Goal: Transaction & Acquisition: Share content

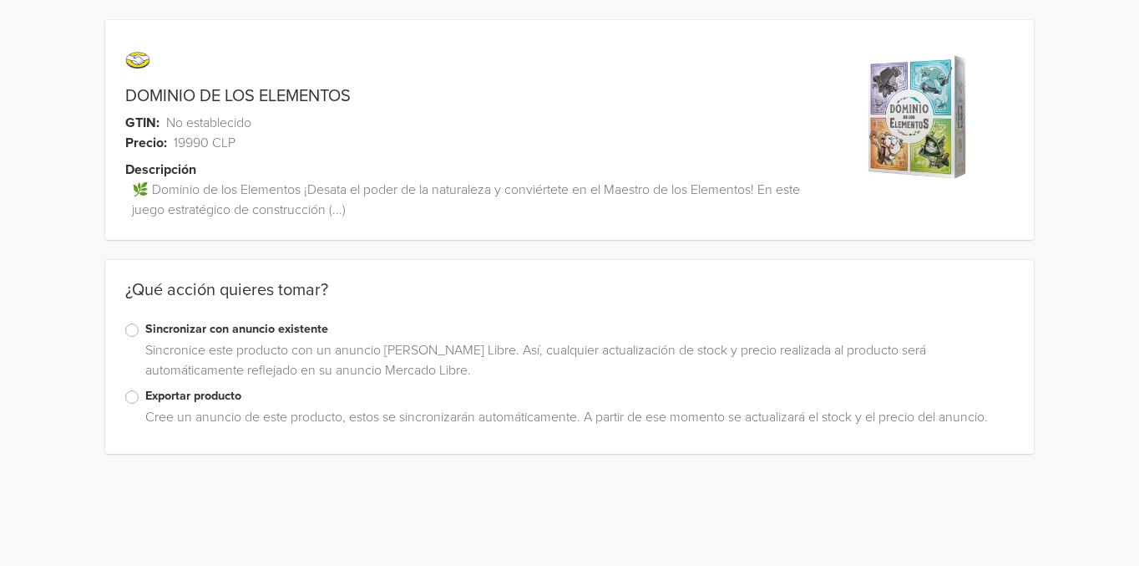
click at [145, 327] on label "Sincronizar con anuncio existente" at bounding box center [579, 329] width 869 height 18
click at [0, 0] on input "Sincronizar con anuncio existente" at bounding box center [0, 0] width 0 height 0
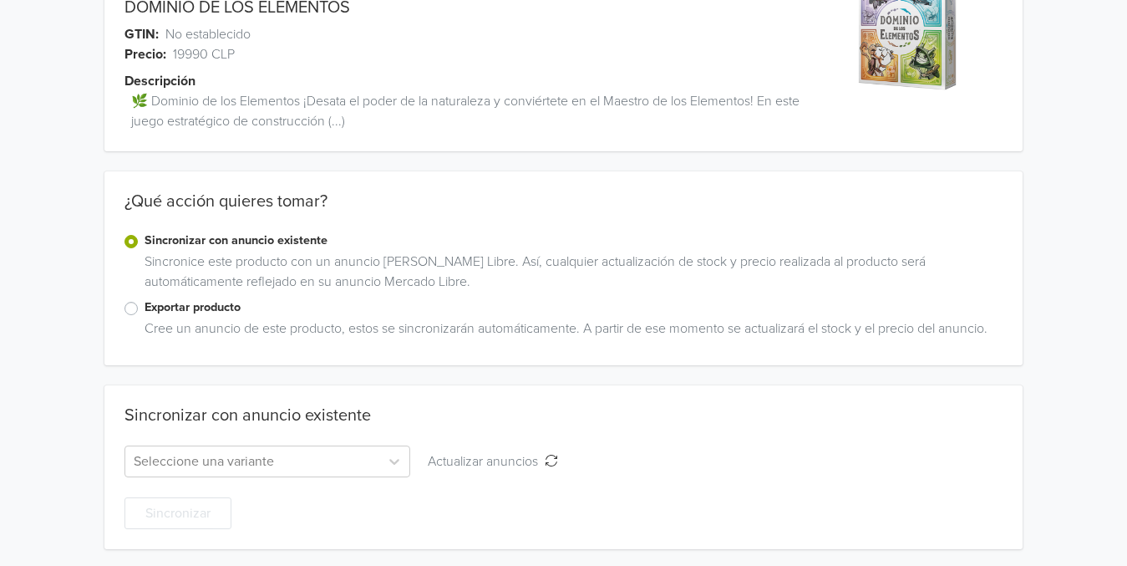
scroll to position [92, 0]
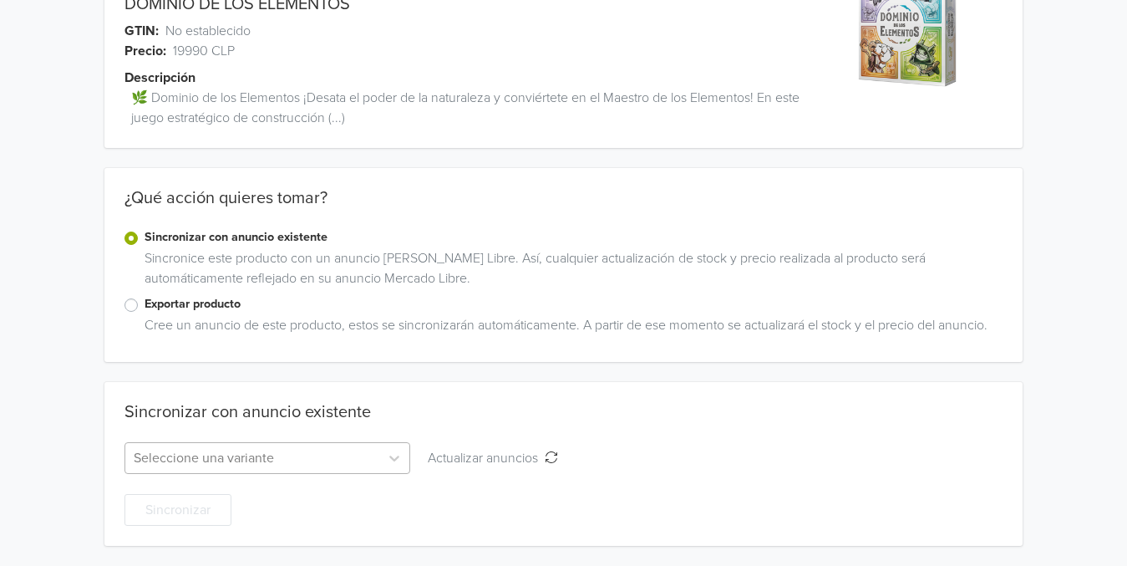
click at [252, 455] on div at bounding box center [252, 457] width 237 height 23
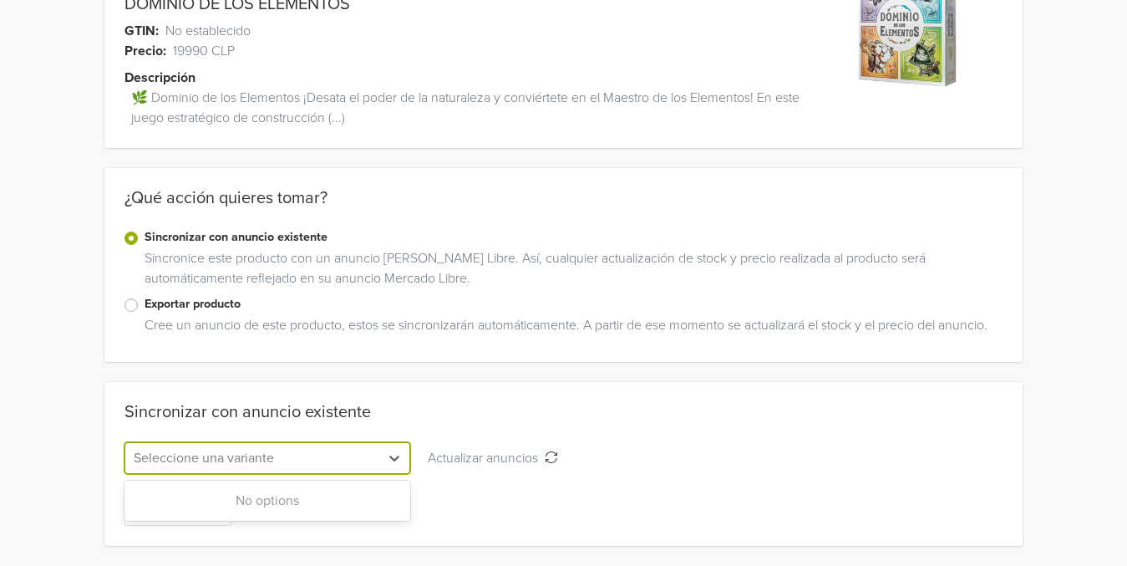
click at [577, 474] on div "Sincronizar" at bounding box center [563, 500] width 878 height 52
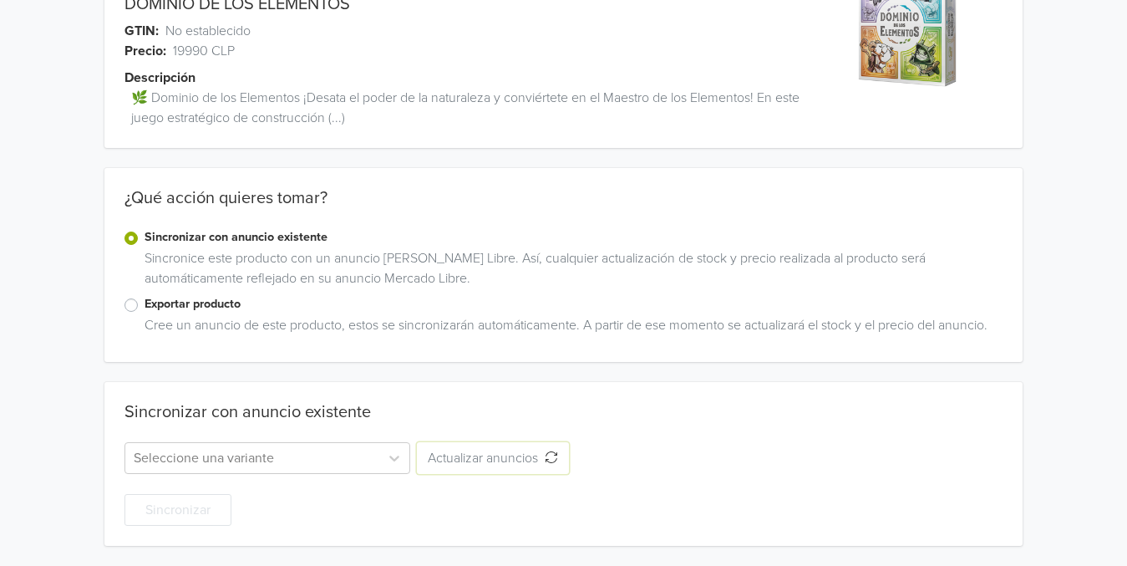
click at [551, 453] on icon "Actualizar anuncios" at bounding box center [551, 456] width 13 height 13
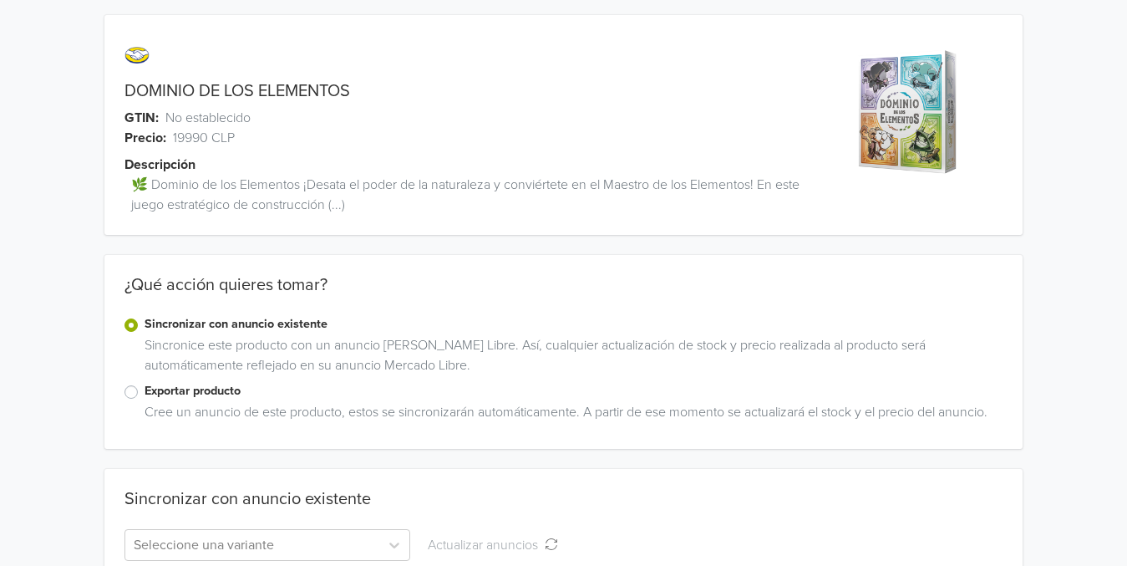
scroll to position [153, 0]
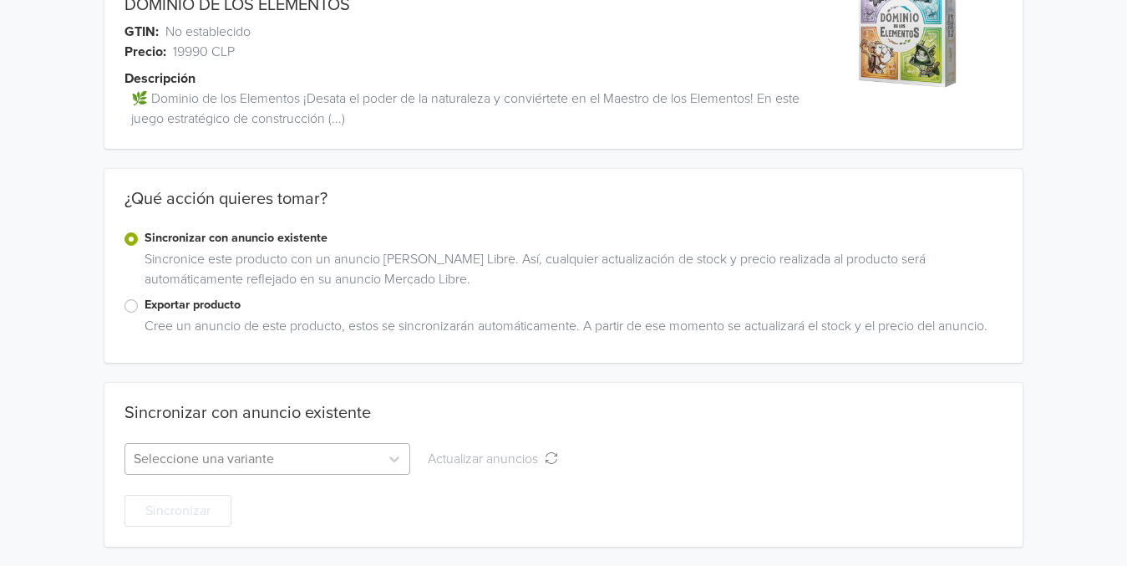
click at [252, 452] on div at bounding box center [252, 458] width 237 height 23
click at [221, 497] on div "No options" at bounding box center [267, 500] width 286 height 33
click at [266, 449] on div at bounding box center [252, 458] width 237 height 23
click at [145, 307] on label "Exportar producto" at bounding box center [574, 305] width 858 height 18
click at [0, 0] on input "Exportar producto" at bounding box center [0, 0] width 0 height 0
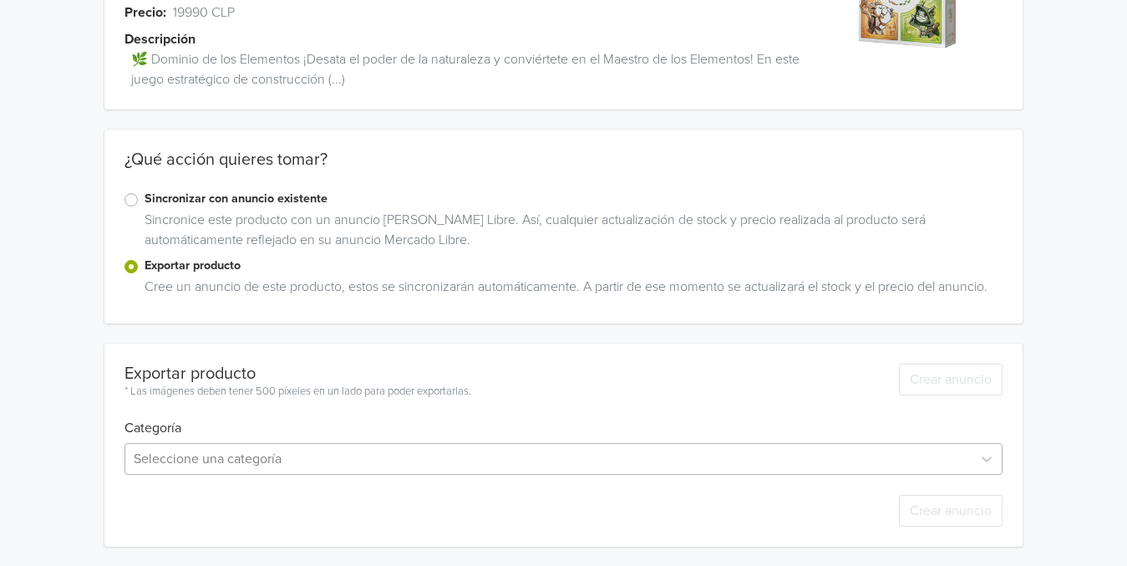
scroll to position [296, 0]
click at [302, 460] on div "Seleccione una categoría" at bounding box center [563, 458] width 878 height 32
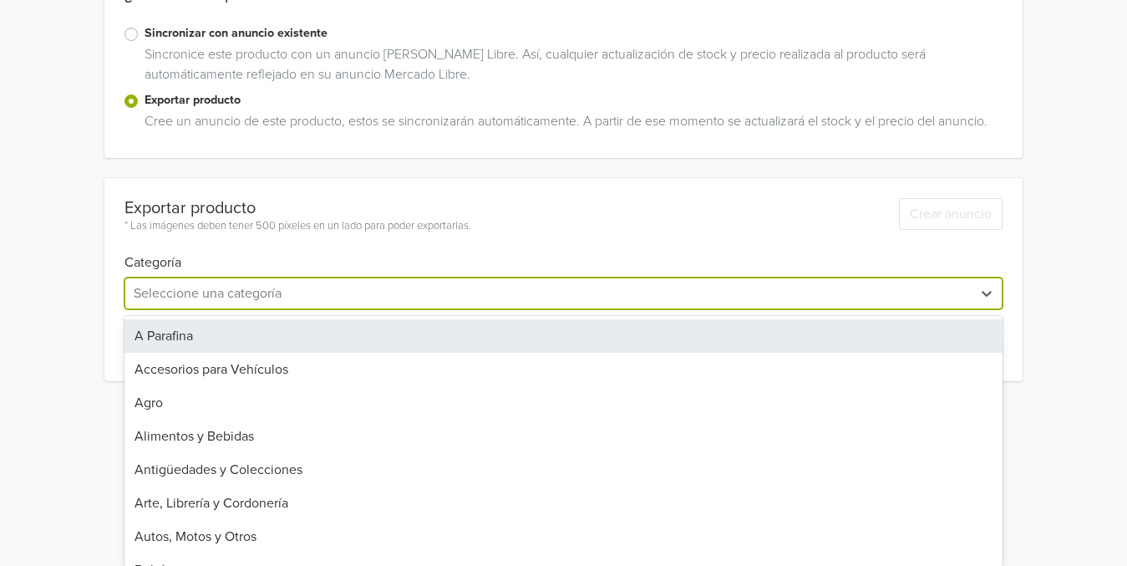
scroll to position [130, 0]
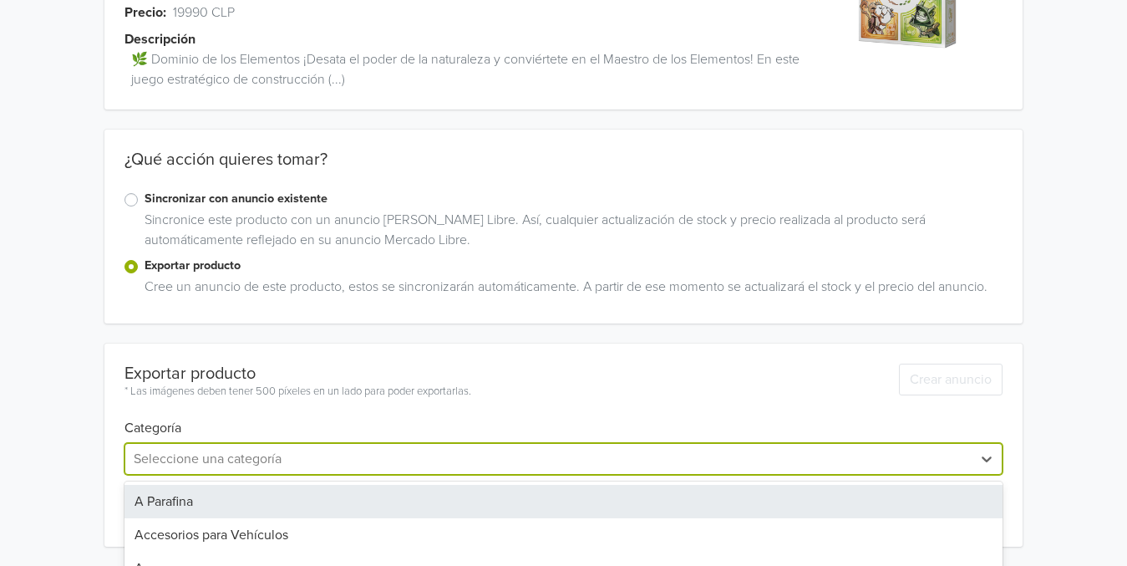
click at [267, 232] on div "DOMINIO DE LOS ELEMENTOS GTIN: No establecido Precio: 19990 CLP Descripción 🌿 D…" at bounding box center [564, 218] width 1102 height 697
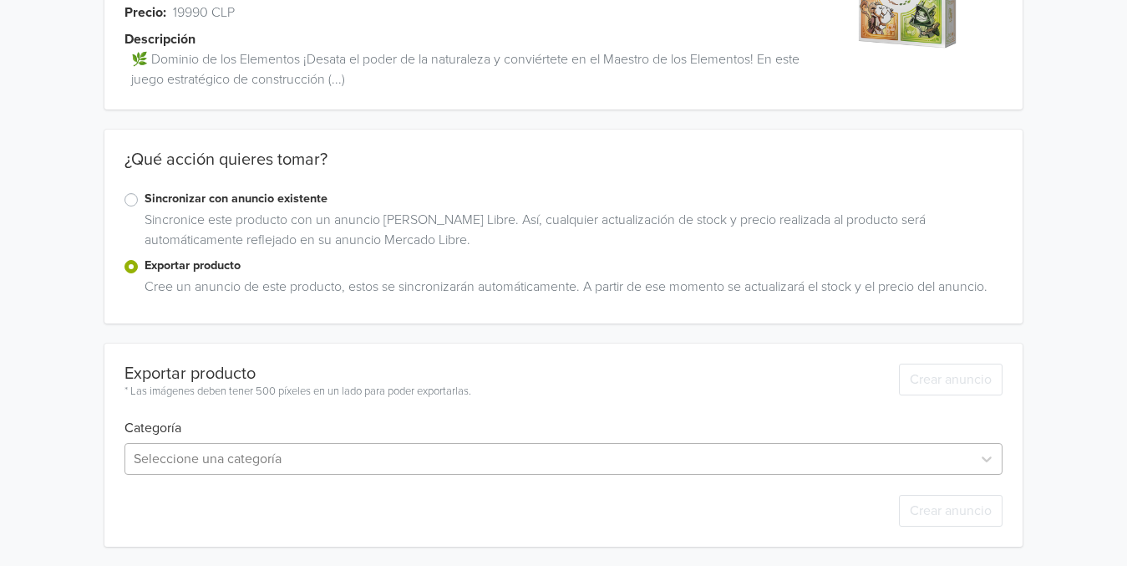
click at [205, 463] on div "Seleccione una categoría" at bounding box center [563, 459] width 878 height 32
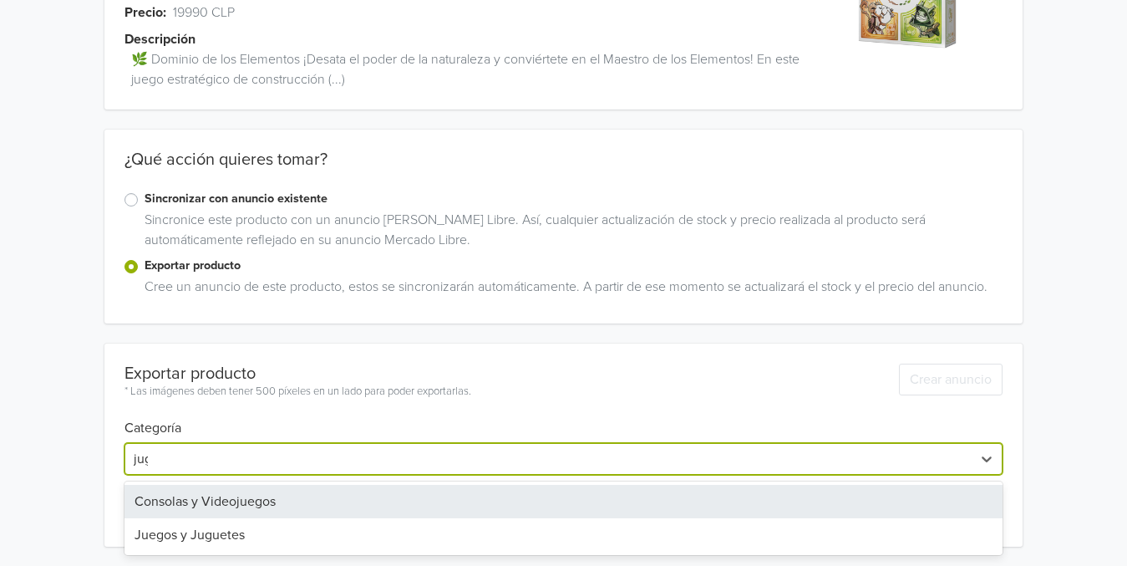
type input "jugu"
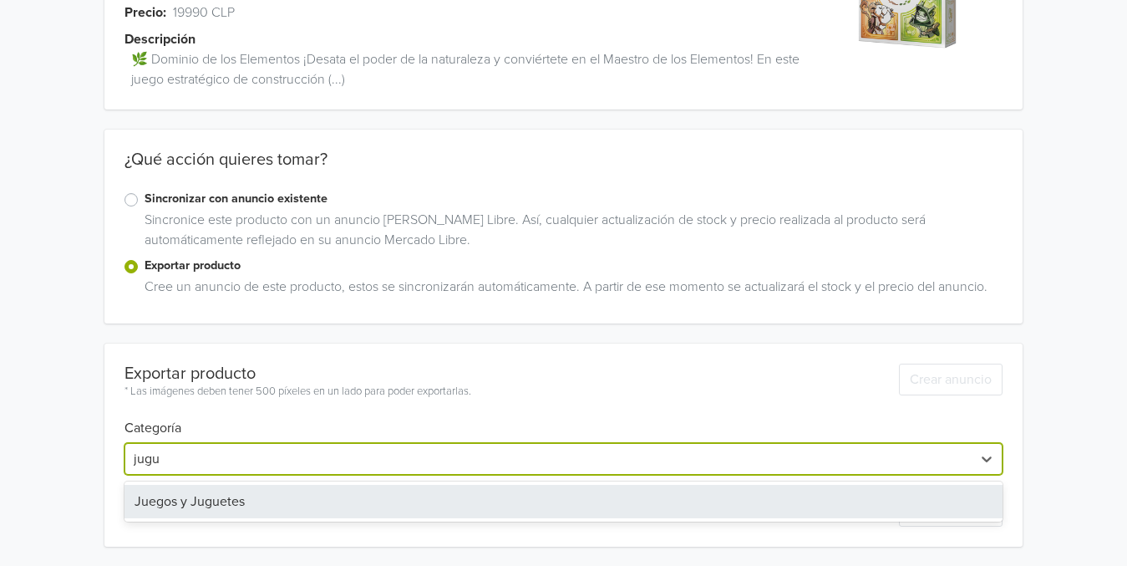
click at [187, 514] on div "Juegos y Juguetes" at bounding box center [563, 500] width 878 height 33
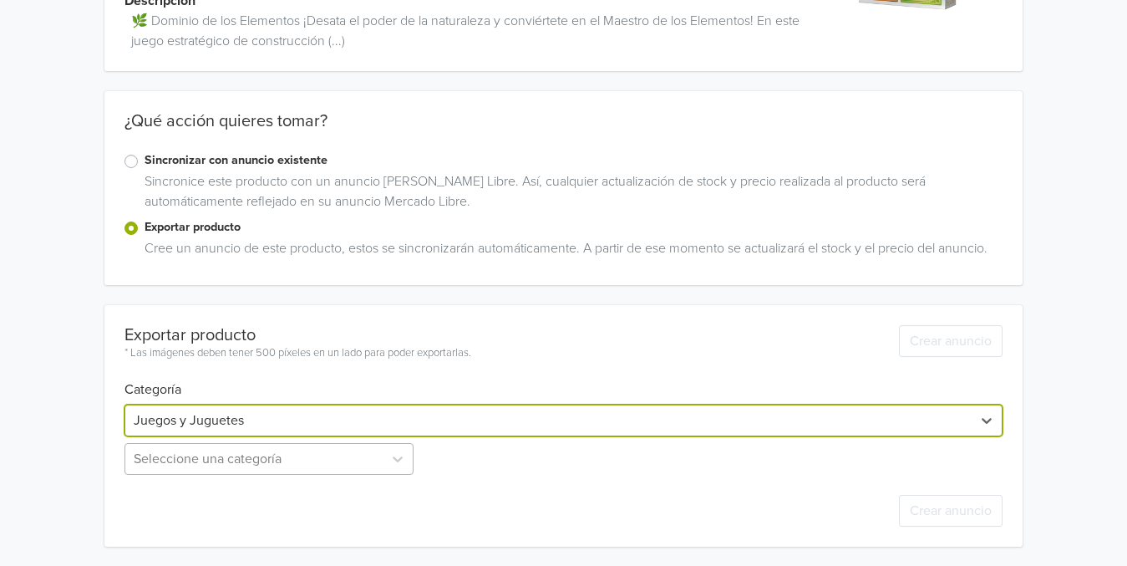
click at [307, 459] on div "Seleccione una categoría" at bounding box center [270, 459] width 292 height 32
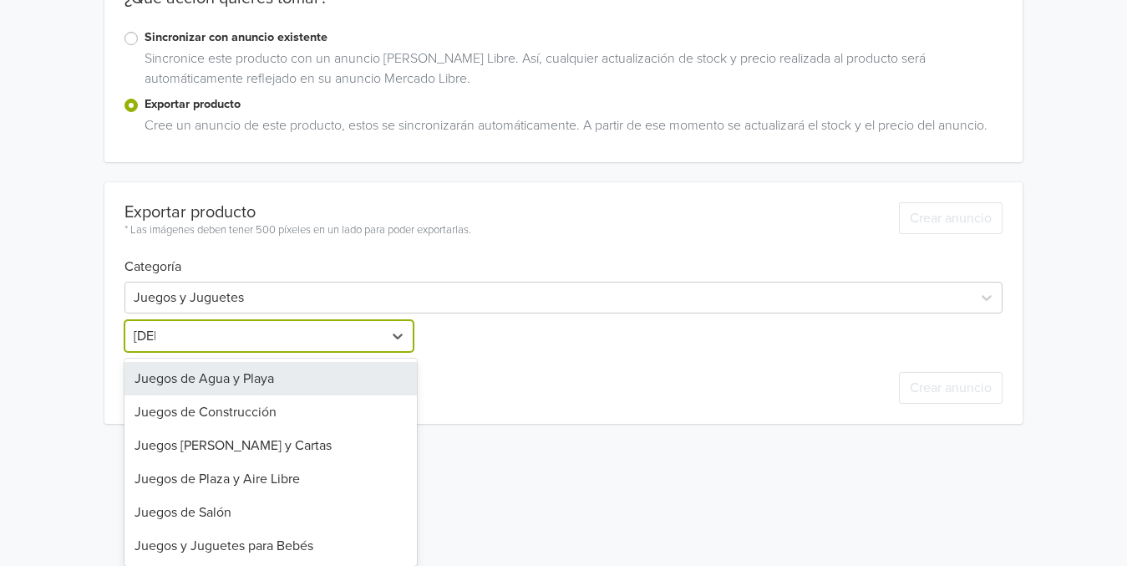
scroll to position [291, 0]
type input "juegos"
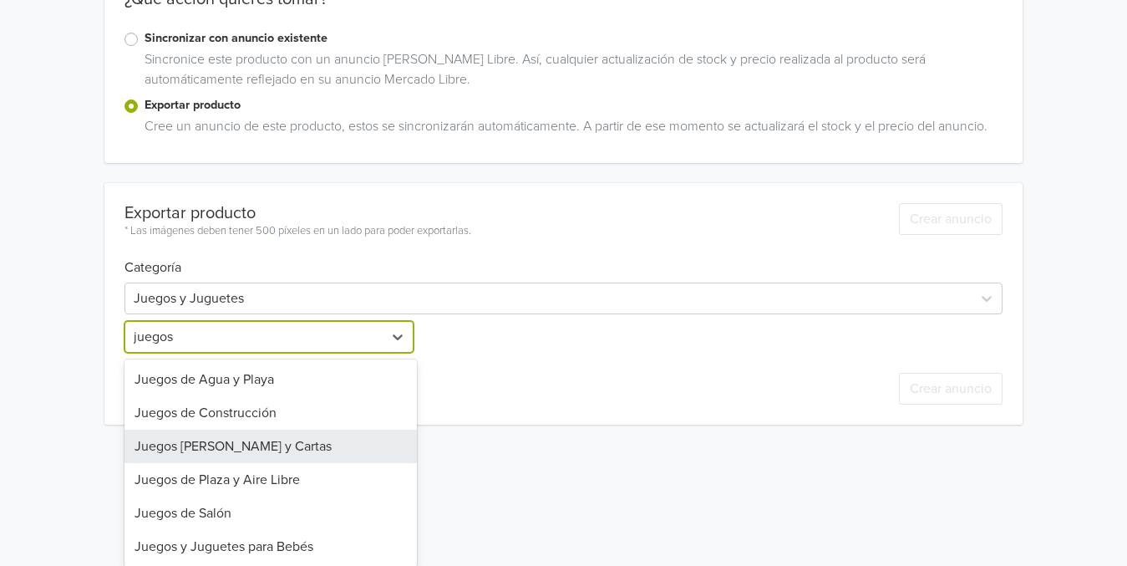
click at [211, 451] on div "Juegos de Mesa y Cartas" at bounding box center [270, 445] width 292 height 33
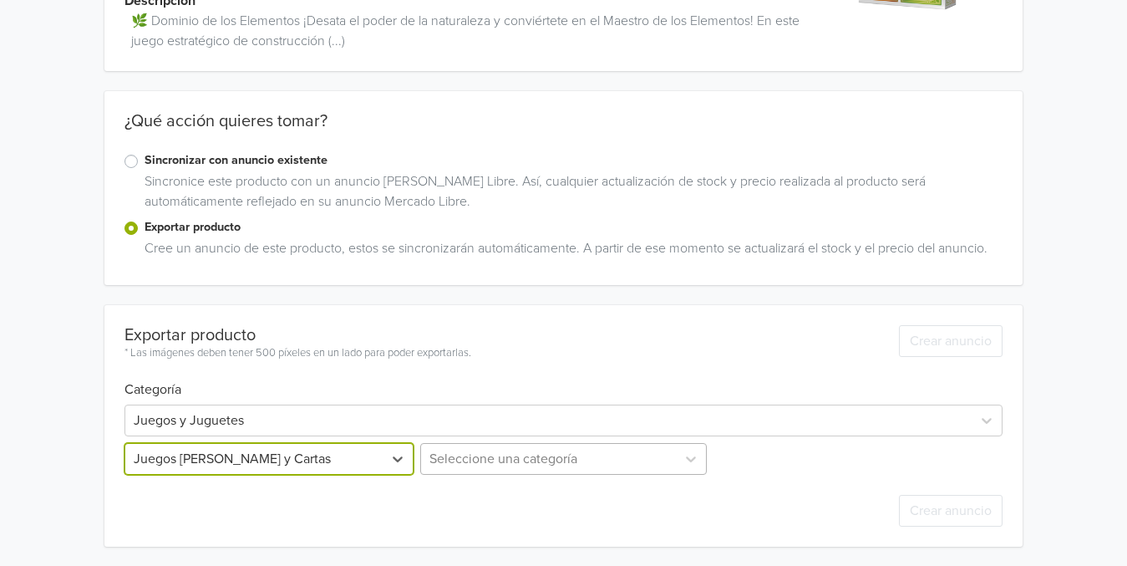
scroll to position [334, 0]
click at [567, 459] on div "Seleccione una categoría" at bounding box center [563, 458] width 292 height 32
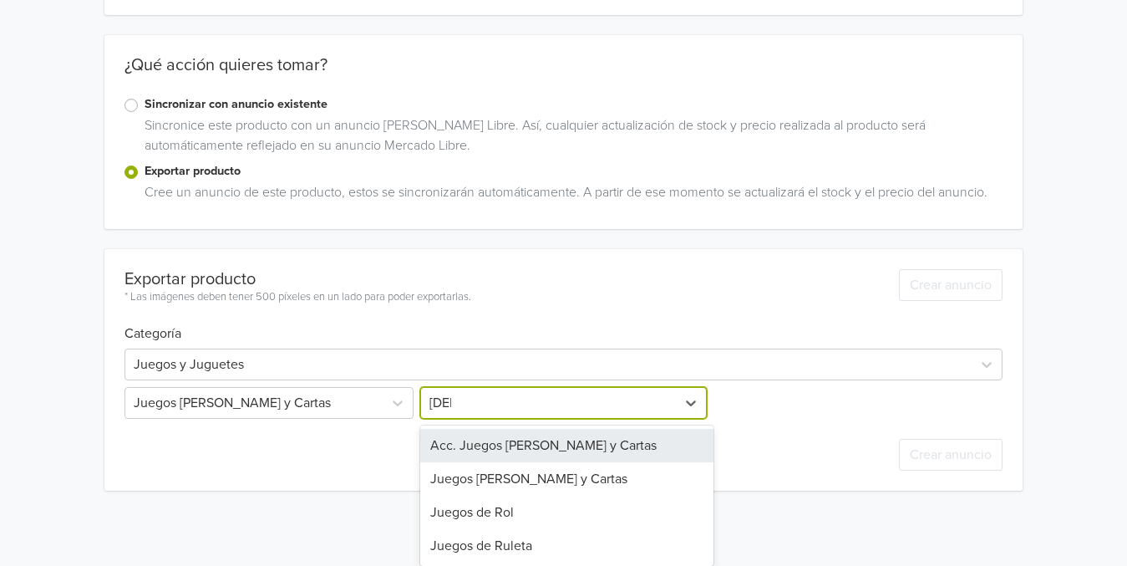
scroll to position [224, 0]
type input "juegos"
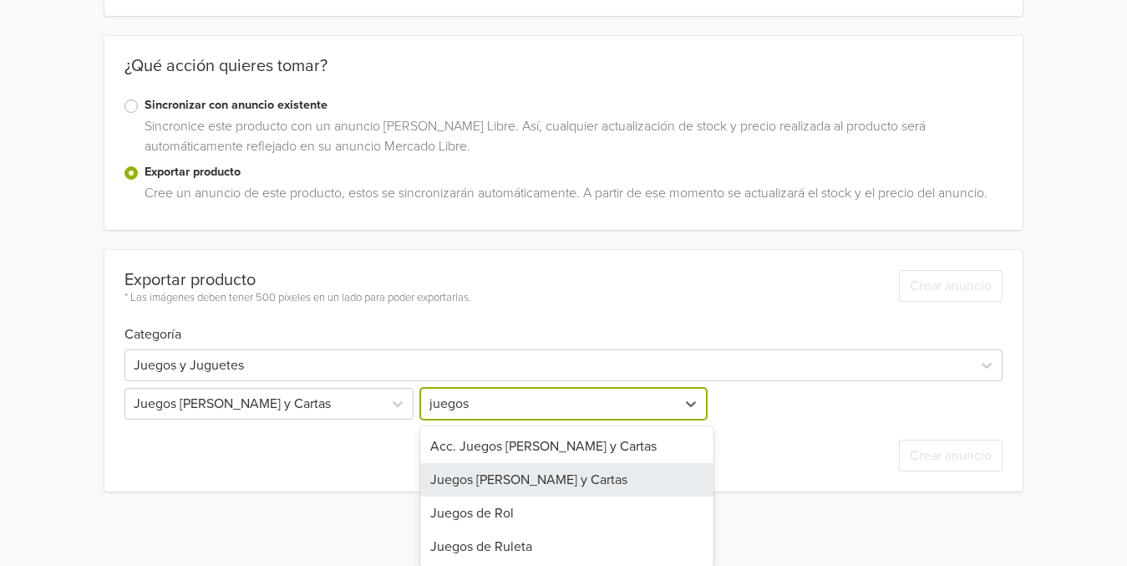
click at [498, 464] on div "Juegos de Mesa y Cartas" at bounding box center [566, 479] width 292 height 33
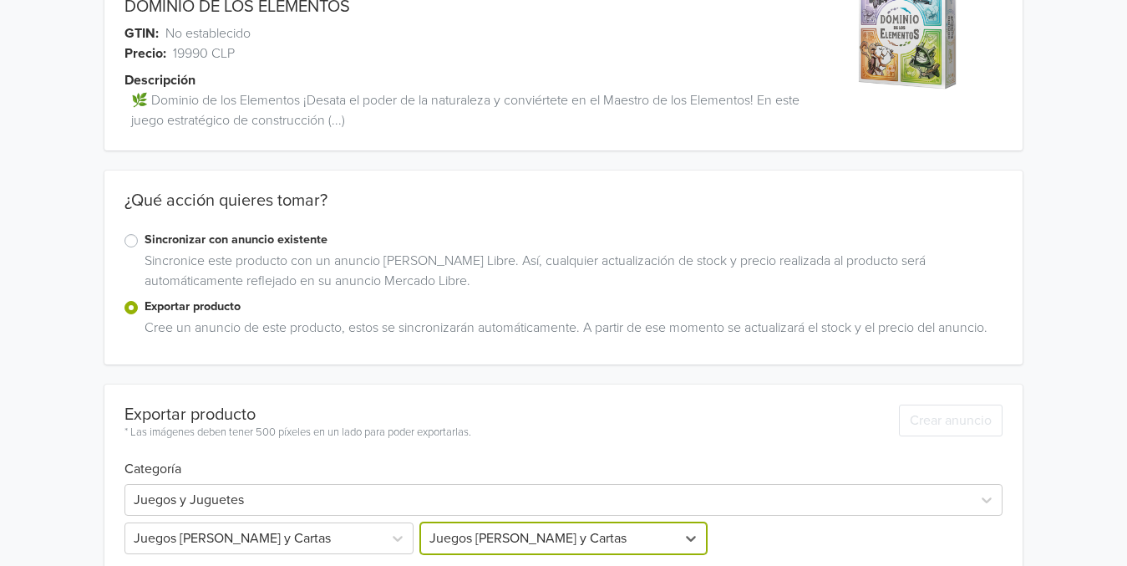
scroll to position [0, 0]
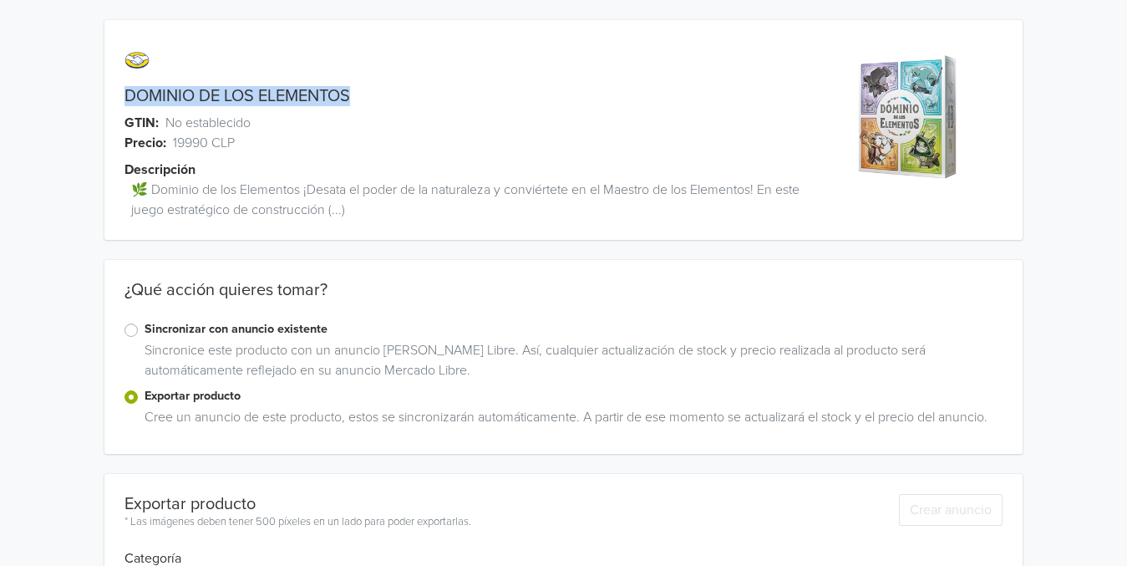
drag, startPoint x: 352, startPoint y: 98, endPoint x: 86, endPoint y: 90, distance: 266.6
click at [86, 90] on div "DOMINIO DE LOS ELEMENTOS GTIN: No establecido Precio: 19990 CLP Descripción 🌿 D…" at bounding box center [564, 518] width 1102 height 1037
copy link "DOMINIO DE LOS ELEMENTOS"
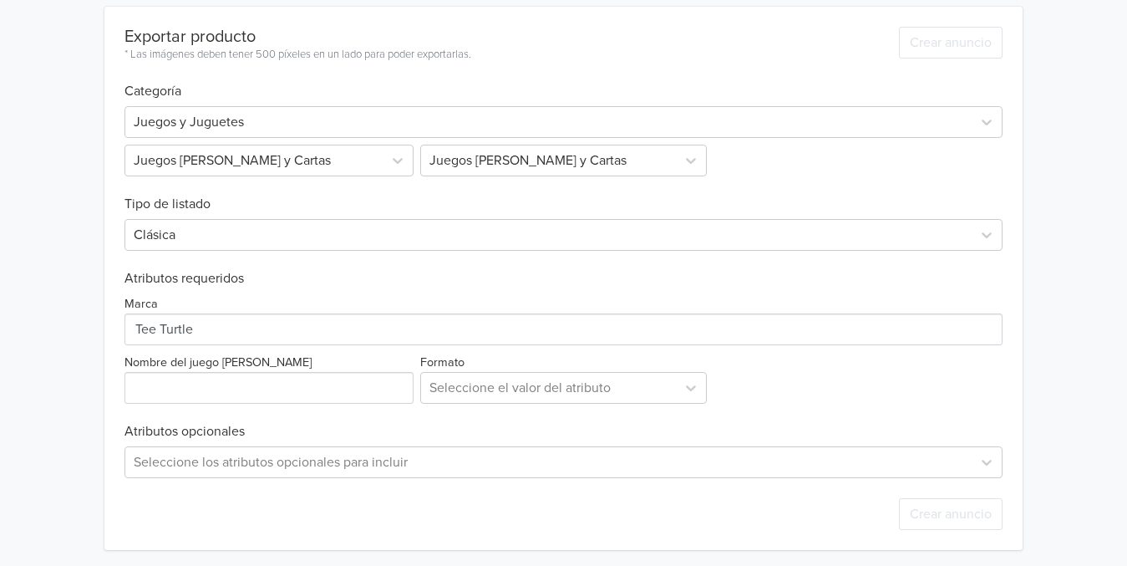
scroll to position [471, 0]
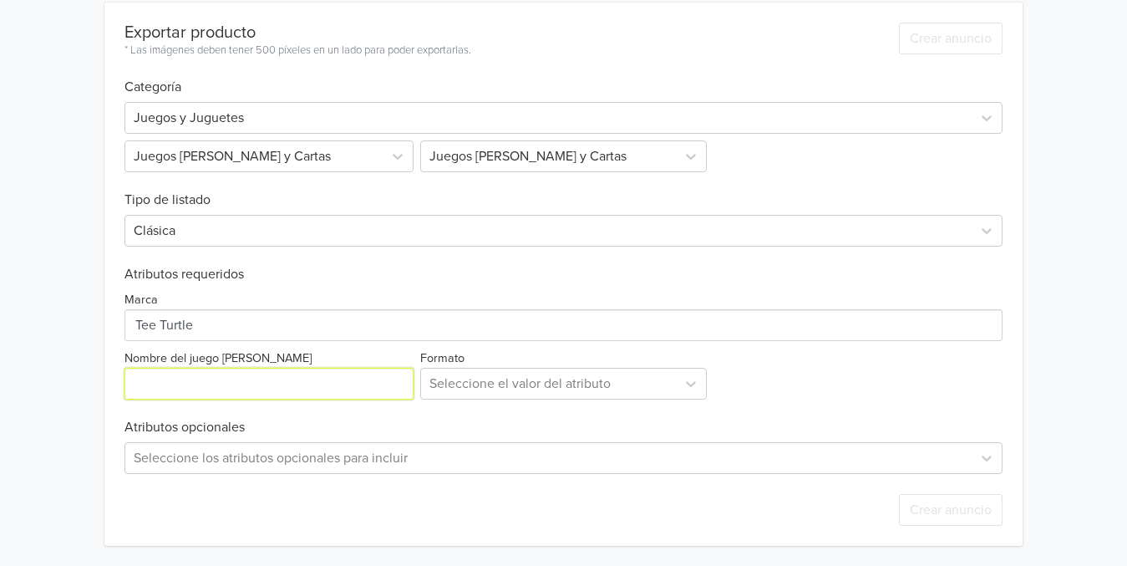
click at [221, 378] on input "Nombre del juego de mesa" at bounding box center [268, 384] width 289 height 32
paste input "DOMINIO DE LOS ELEMENTOS"
type input "DOMINIO DE LOS ELEMENTOS"
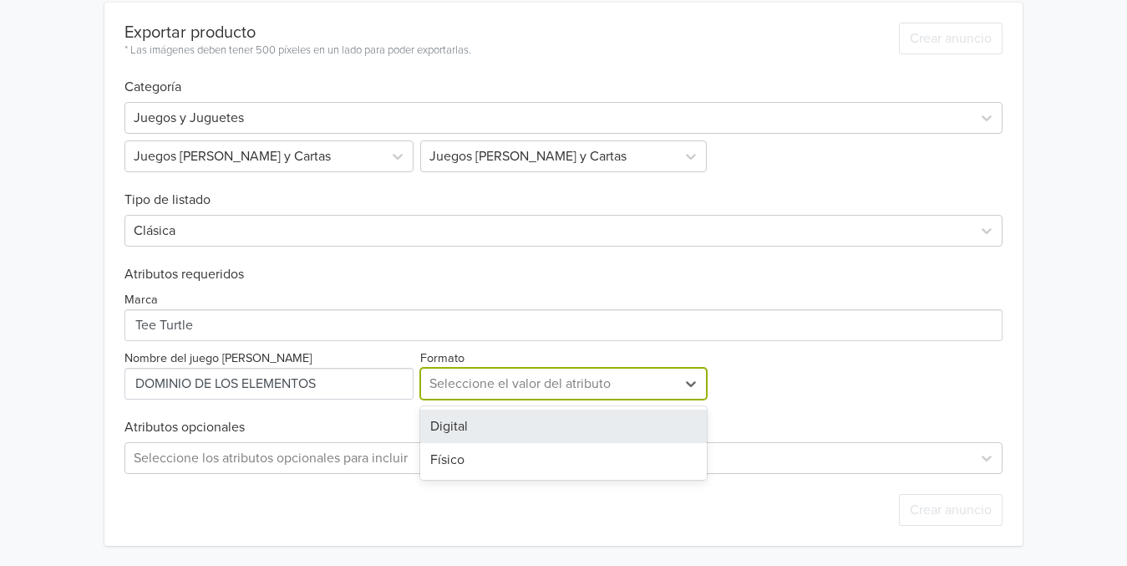
click at [596, 381] on div at bounding box center [547, 383] width 237 height 23
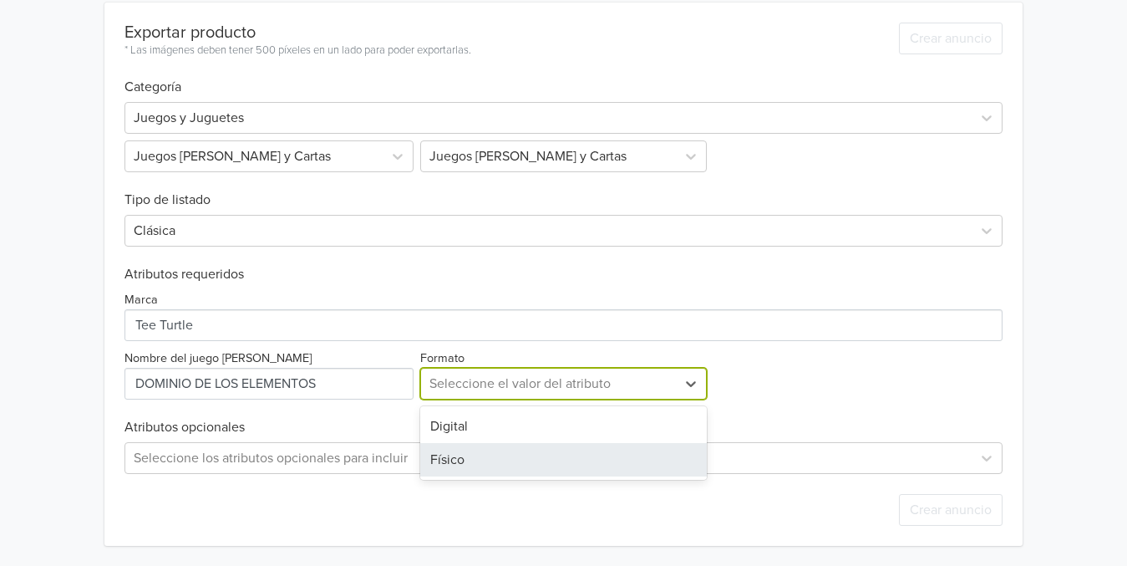
click at [448, 458] on div "Físico" at bounding box center [563, 459] width 286 height 33
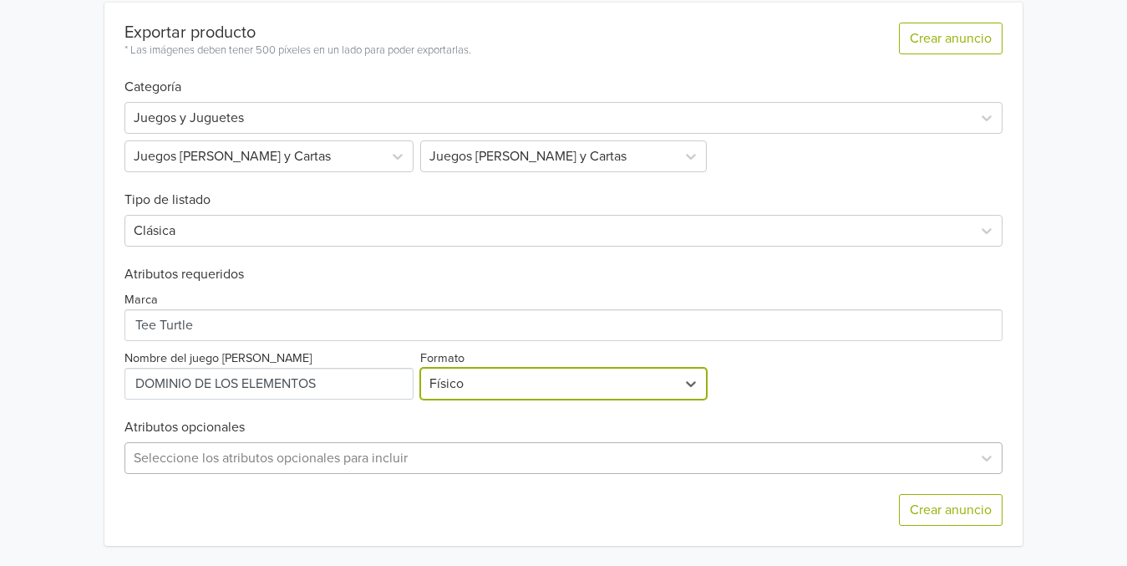
scroll to position [637, 0]
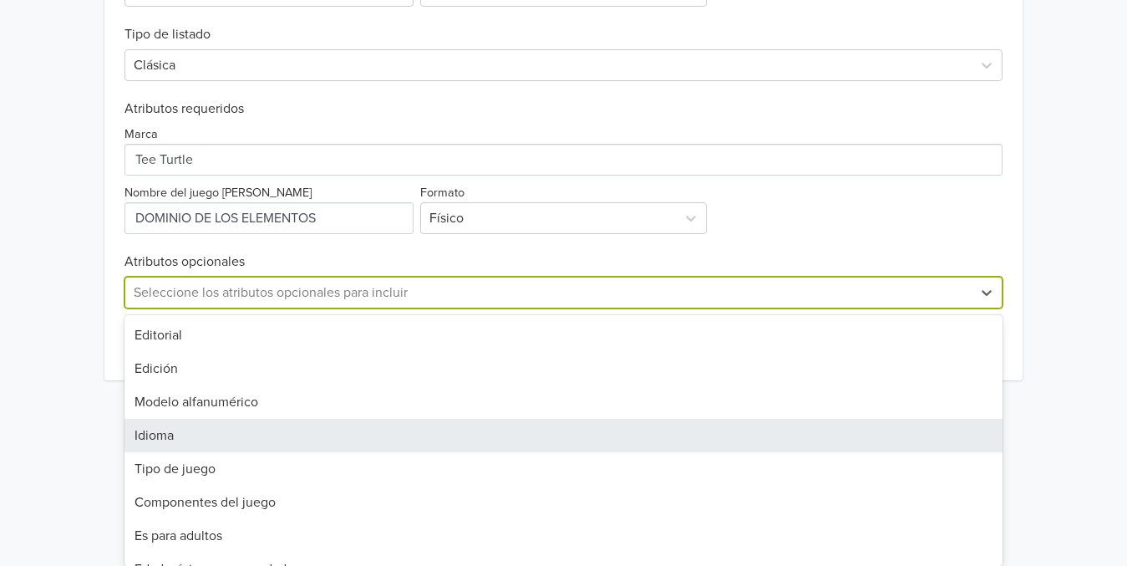
click at [645, 308] on div "34 results available. Use Up and Down to choose options, press Enter to select …" at bounding box center [563, 292] width 878 height 32
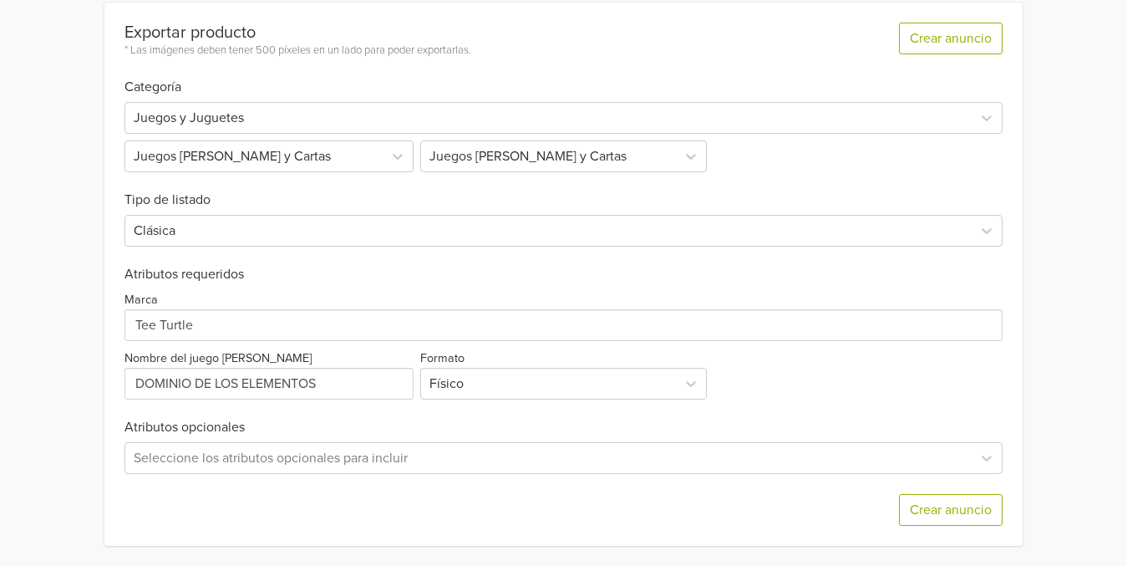
scroll to position [471, 0]
click at [179, 251] on div "Exportar producto * Las imágenes deben tener 500 píxeles en un lado para poder …" at bounding box center [563, 274] width 878 height 543
drag, startPoint x: 967, startPoint y: 522, endPoint x: 935, endPoint y: 510, distance: 34.9
click at [968, 522] on button "Crear anuncio" at bounding box center [951, 510] width 104 height 32
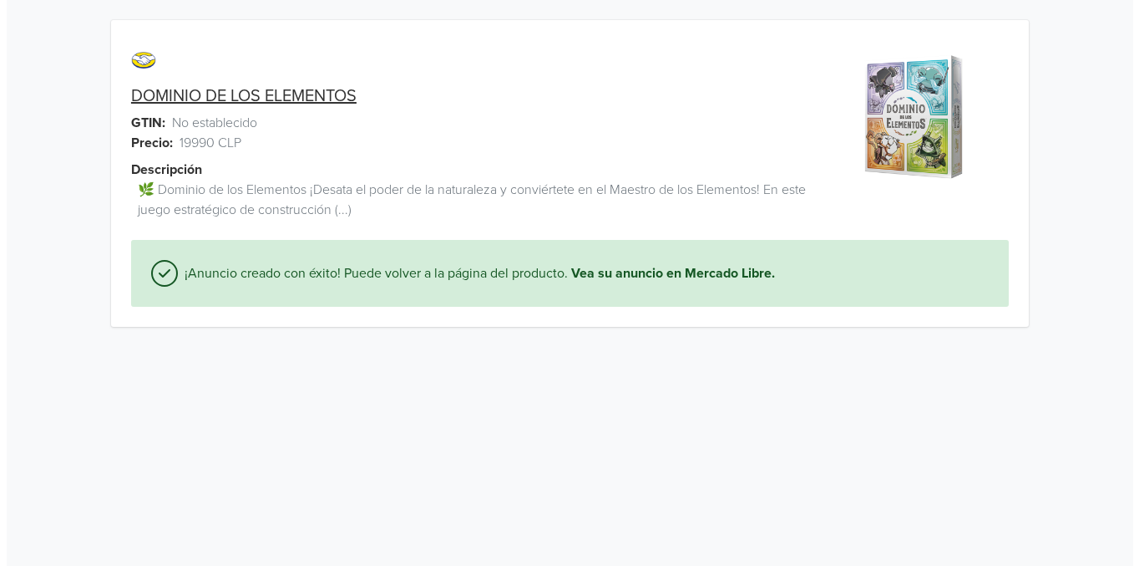
scroll to position [0, 0]
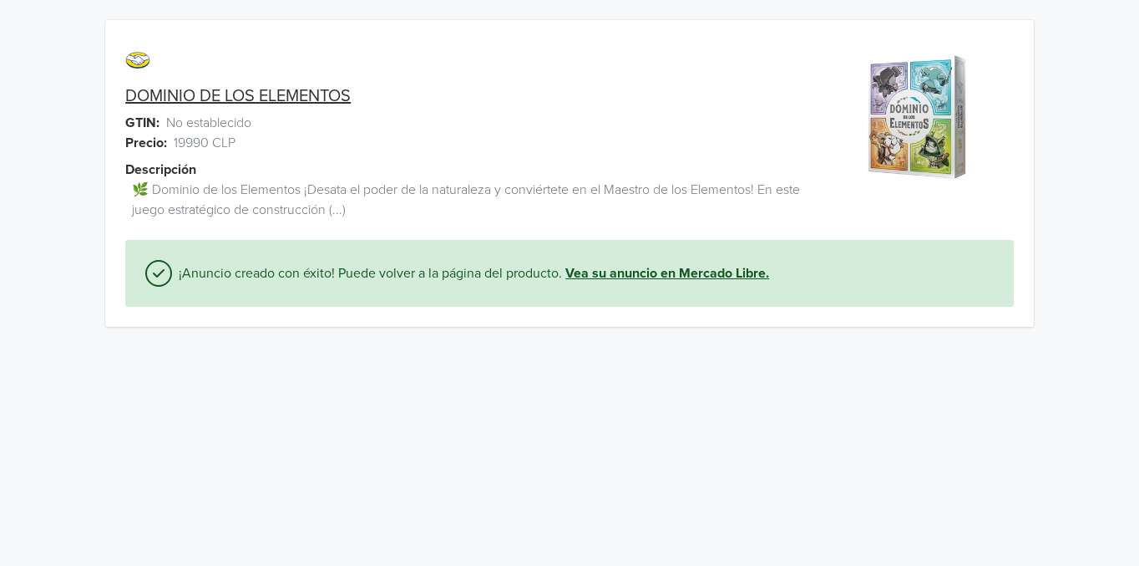
click at [668, 269] on link "Vea su anuncio en Mercado Libre." at bounding box center [668, 273] width 204 height 20
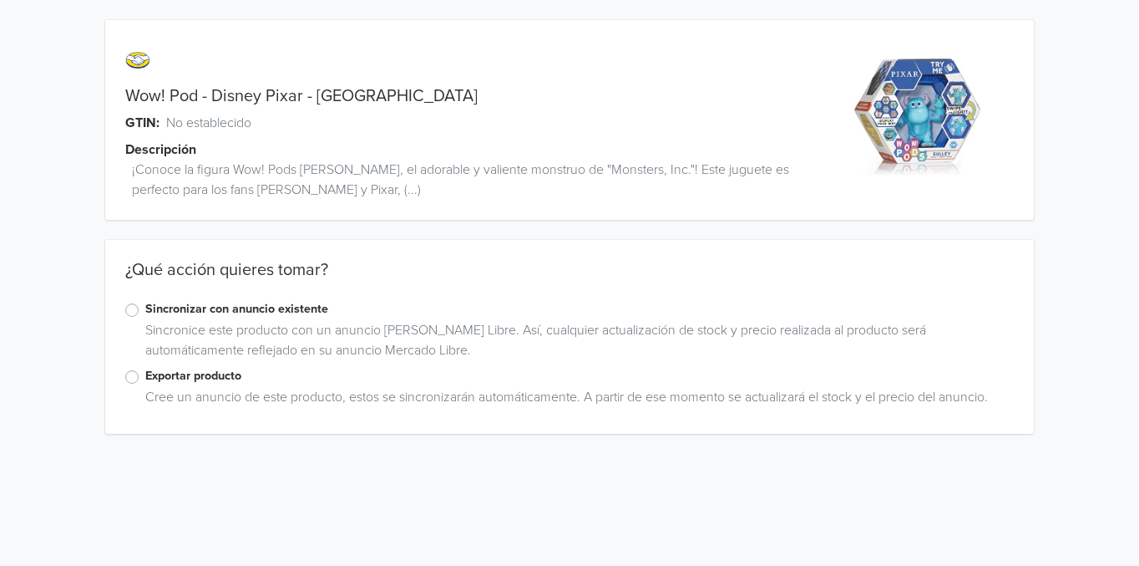
click at [145, 383] on label "Exportar producto" at bounding box center [579, 376] width 869 height 18
click at [0, 0] on input "Exportar producto" at bounding box center [0, 0] width 0 height 0
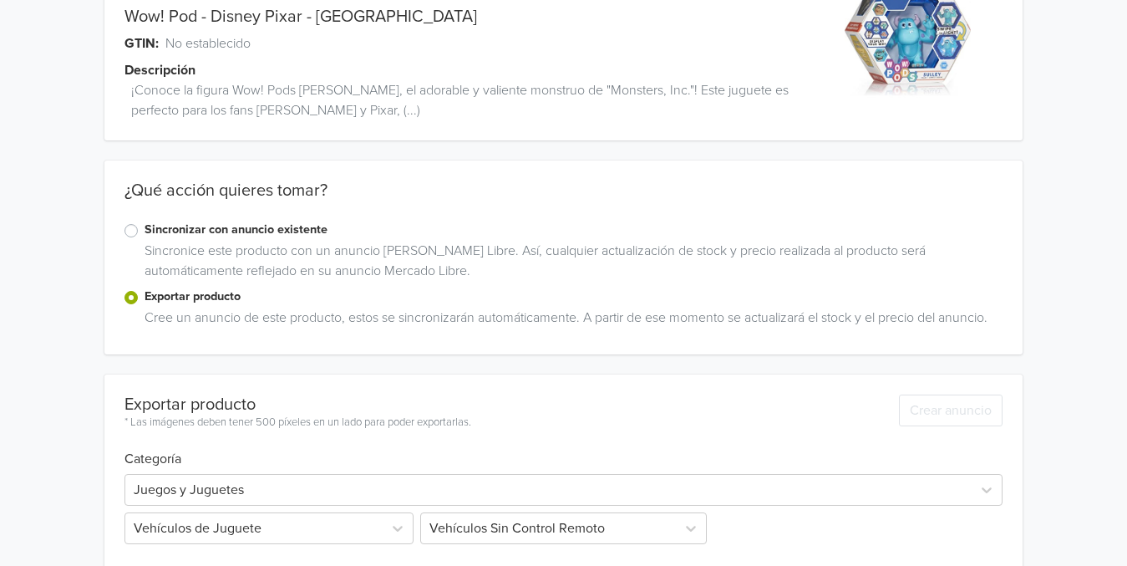
scroll to position [333, 0]
